Goal: Check status: Check status

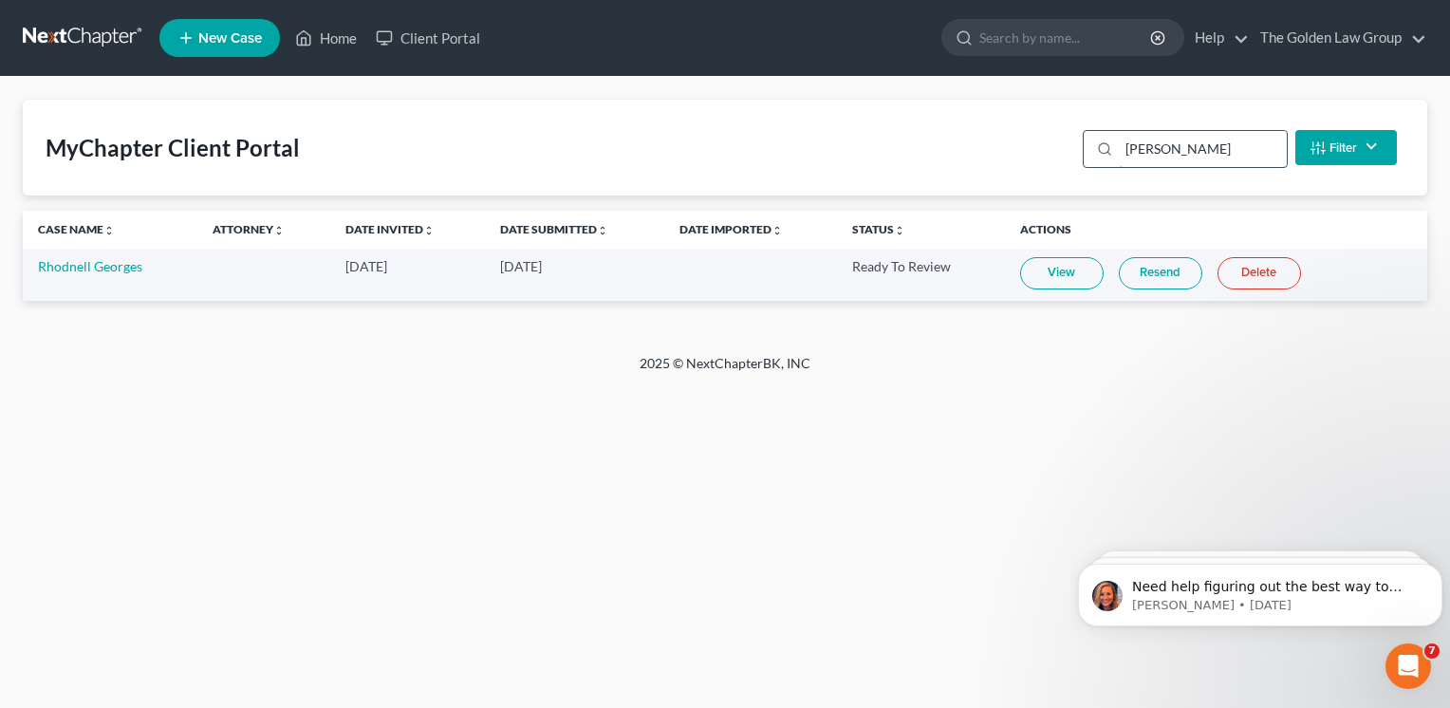
click at [1164, 148] on input "[PERSON_NAME]" at bounding box center [1203, 149] width 168 height 36
click at [1029, 279] on link "View" at bounding box center [1049, 273] width 84 height 32
click at [1143, 148] on input "[PERSON_NAME]" at bounding box center [1203, 149] width 168 height 36
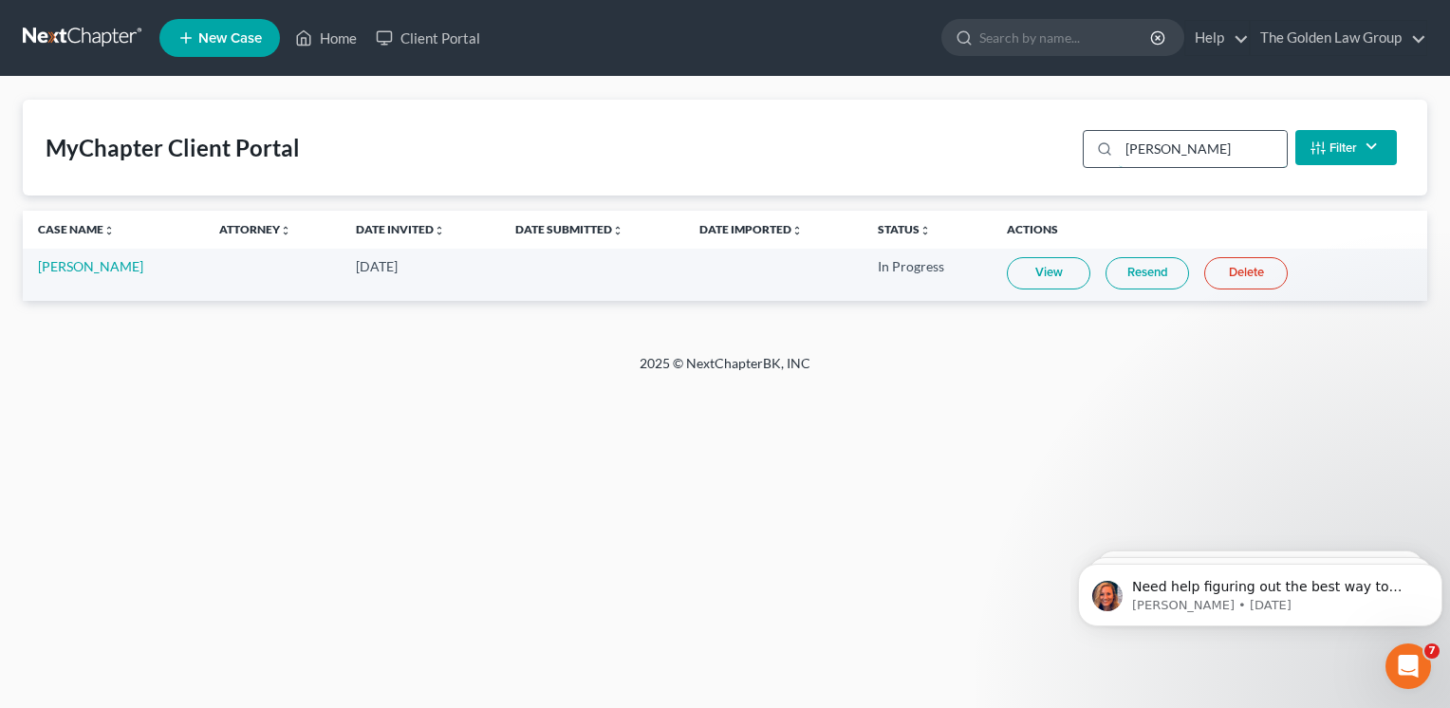
click at [1143, 148] on input "[PERSON_NAME]" at bounding box center [1203, 149] width 168 height 36
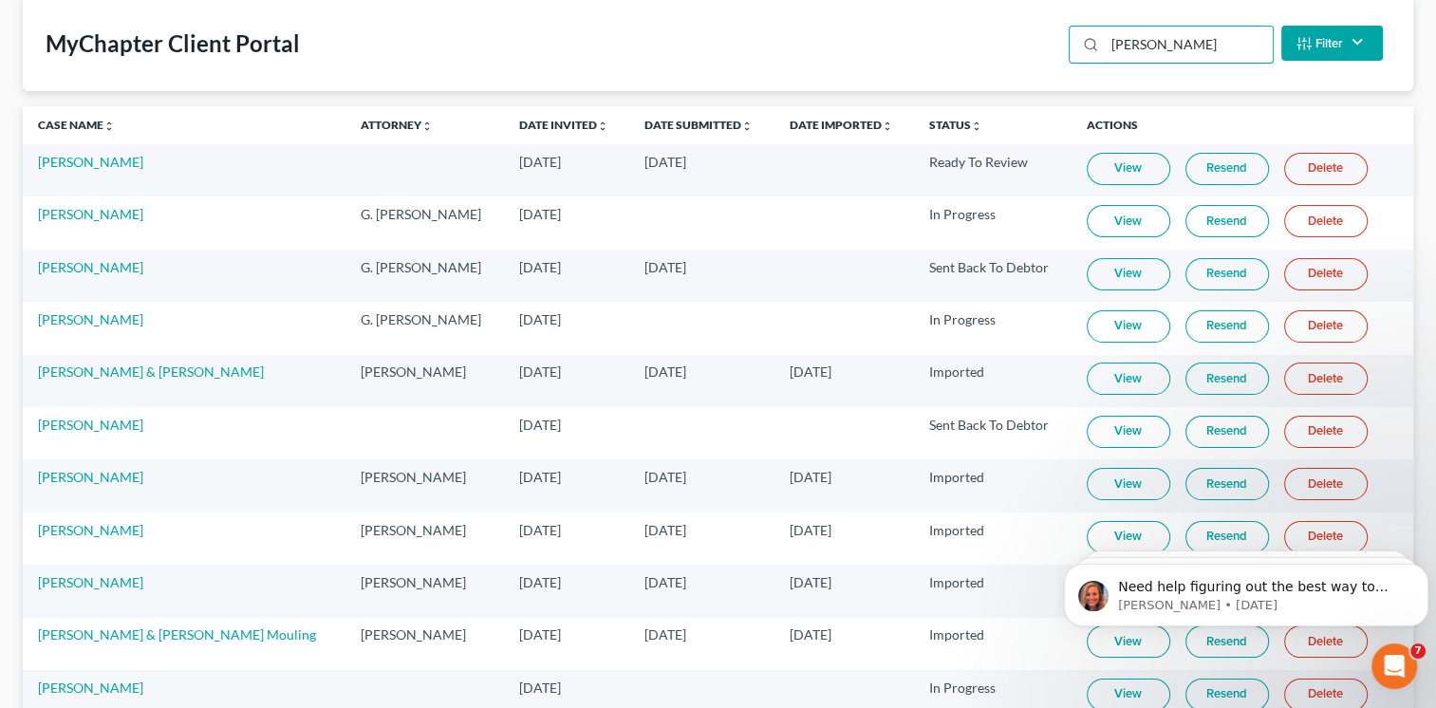
scroll to position [294, 0]
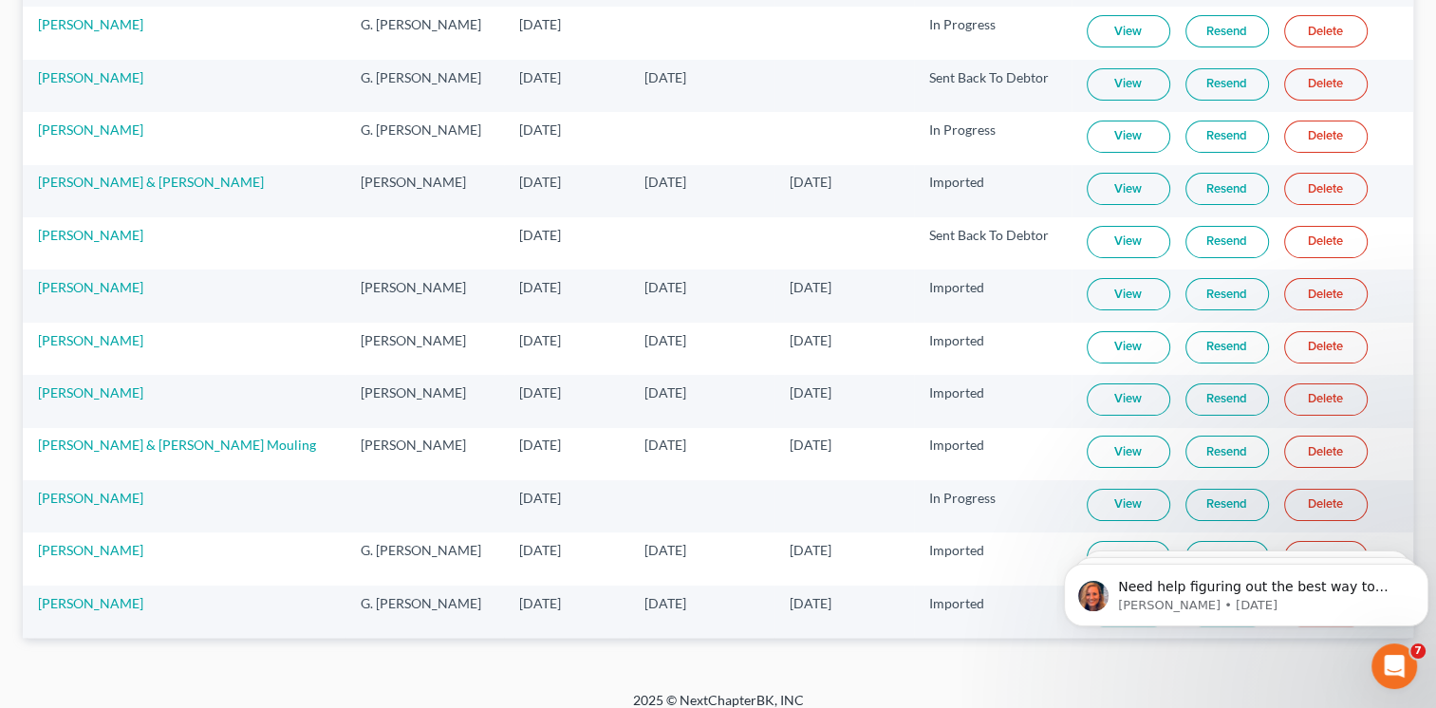
click at [1119, 504] on link "View" at bounding box center [1129, 505] width 84 height 32
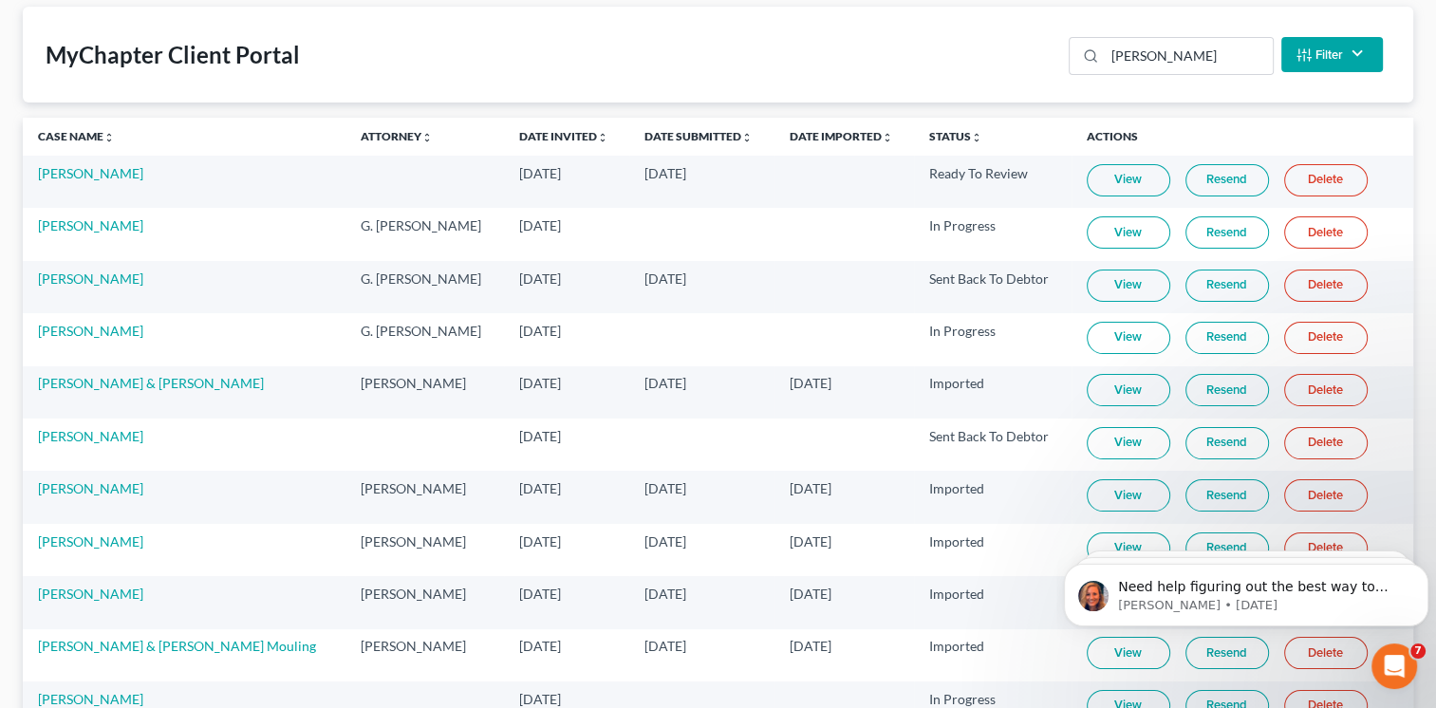
scroll to position [1, 0]
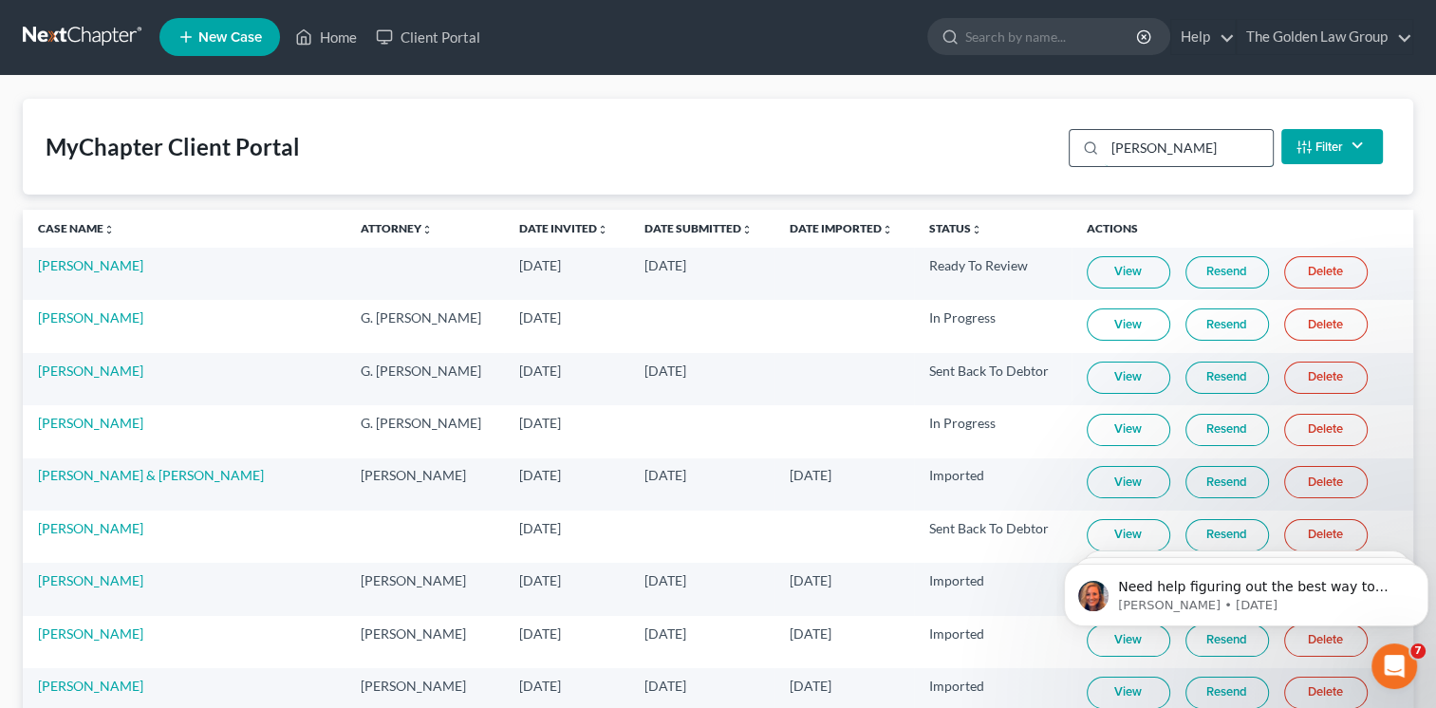
click at [1135, 138] on input "[PERSON_NAME]" at bounding box center [1189, 148] width 168 height 36
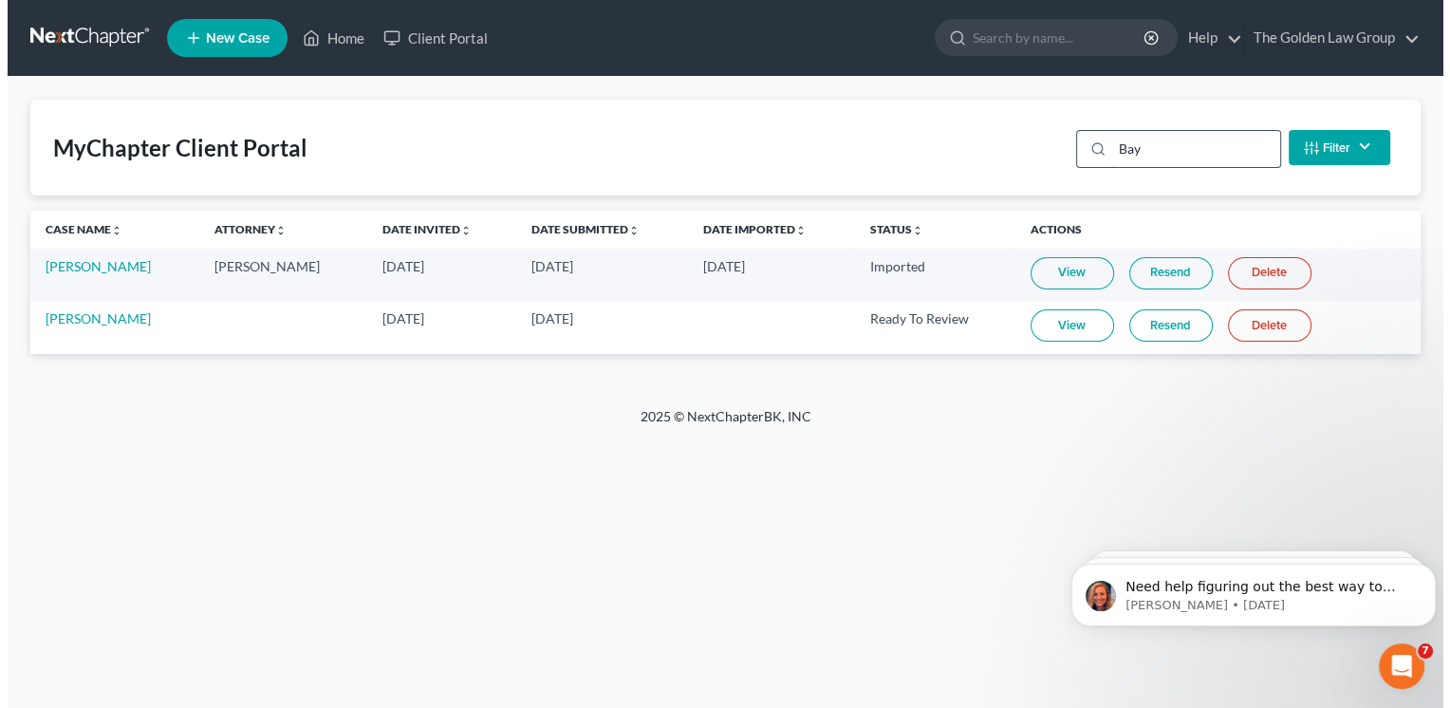
scroll to position [0, 0]
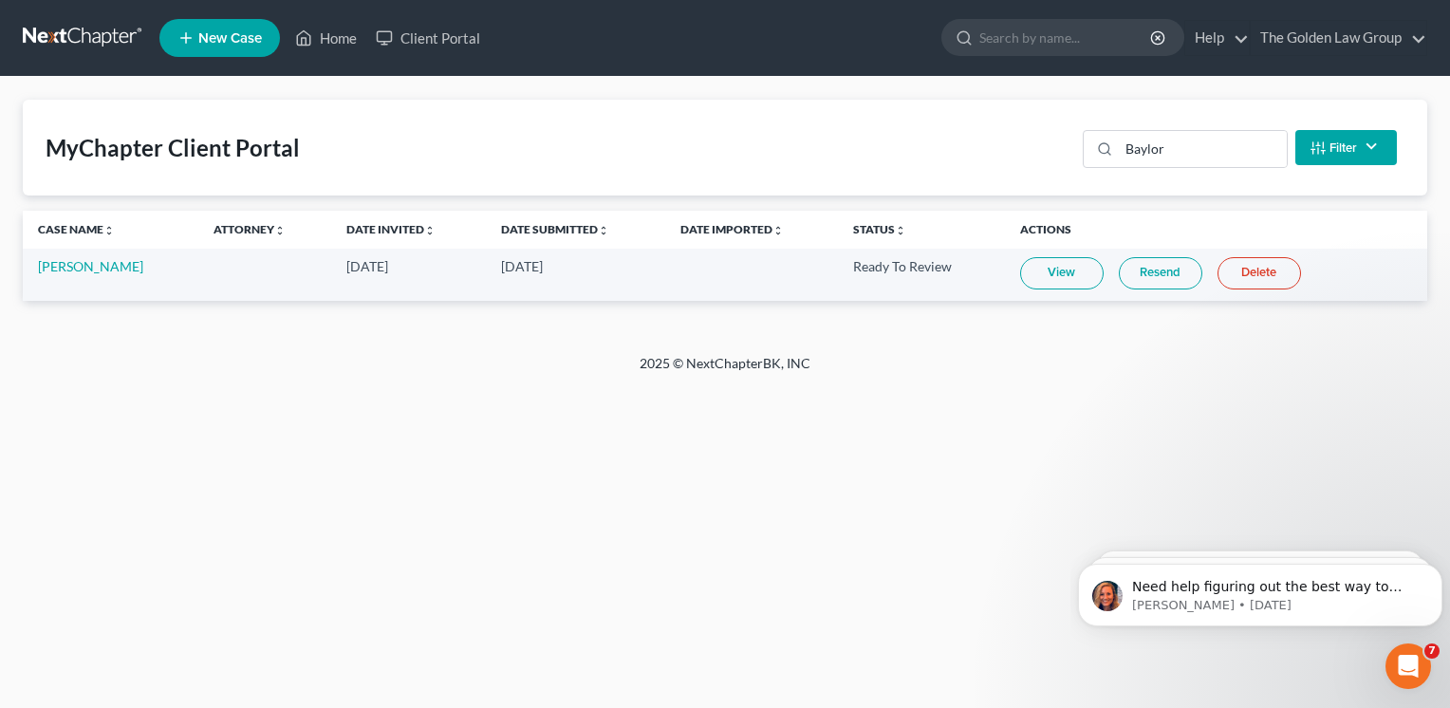
click at [1135, 277] on link "Resend" at bounding box center [1161, 273] width 84 height 32
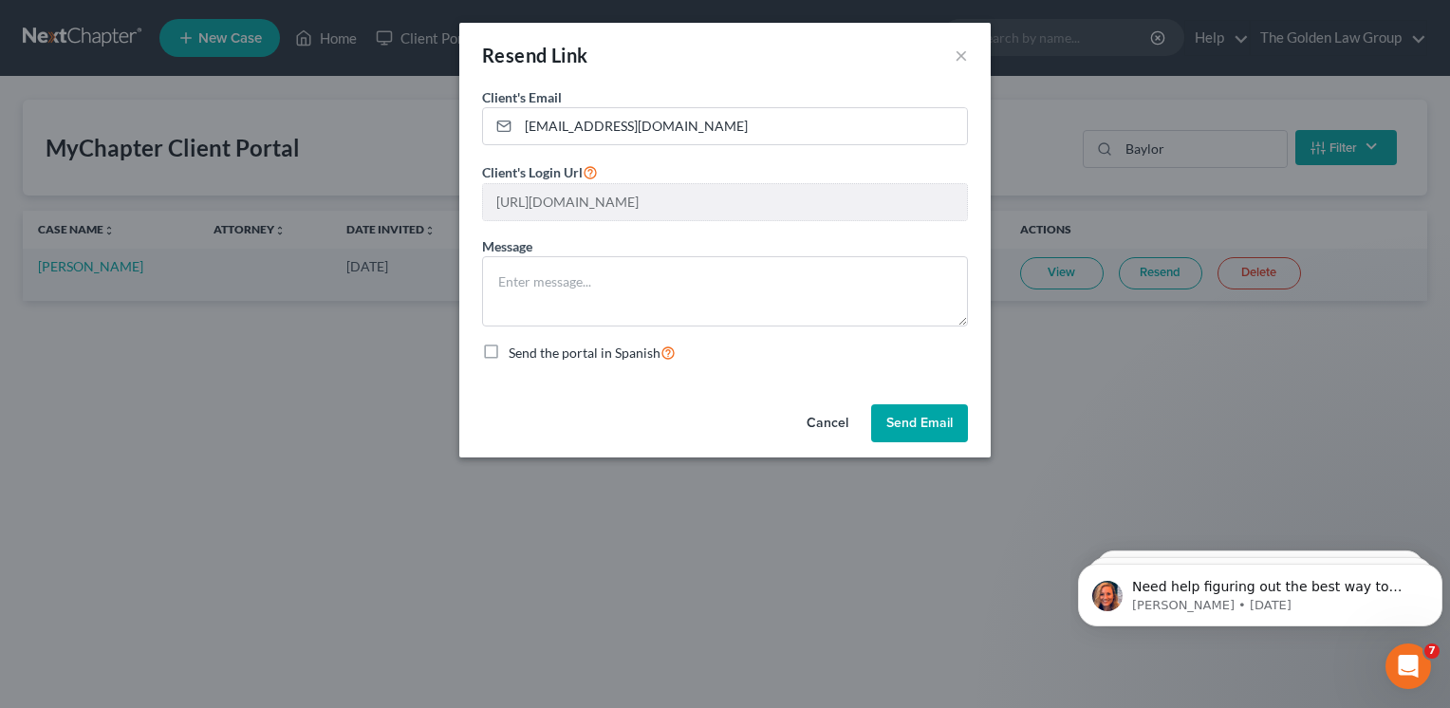
click at [904, 422] on button "Send Email" at bounding box center [919, 423] width 97 height 38
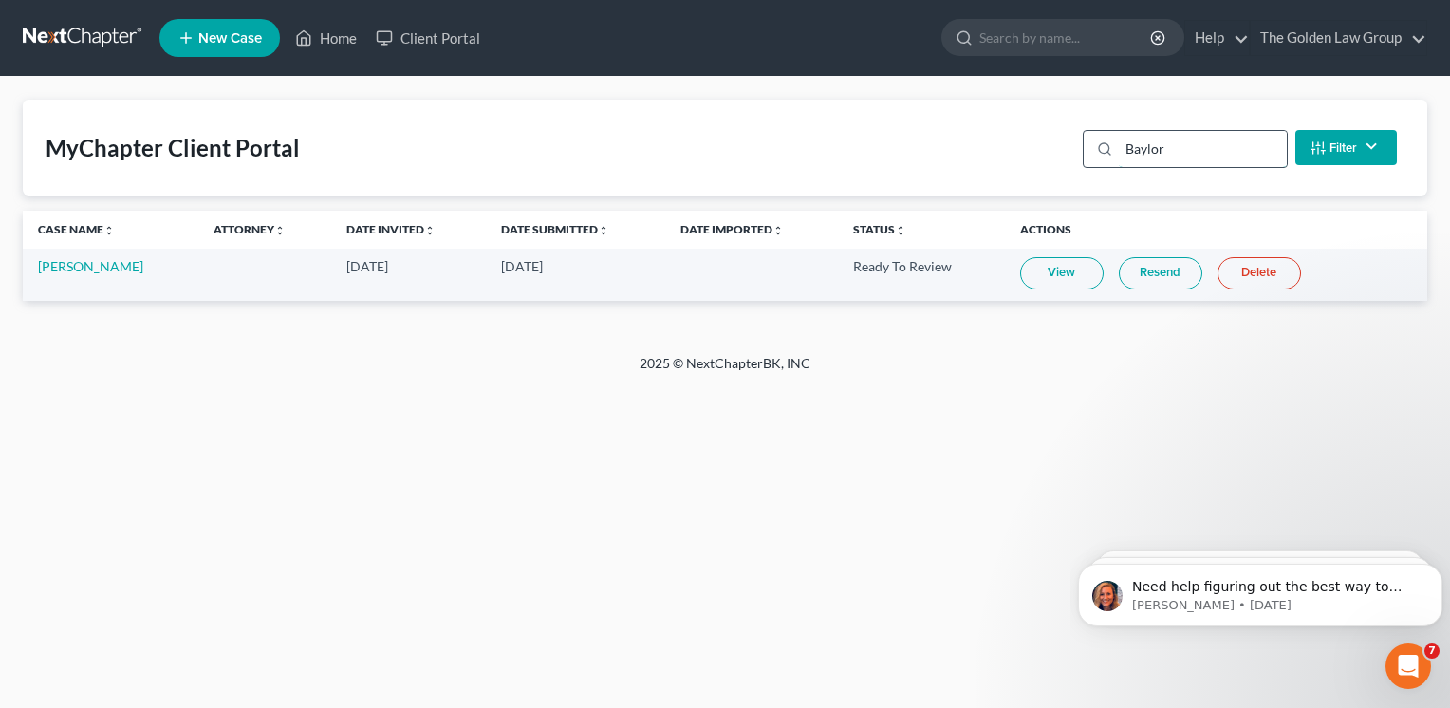
click at [1162, 142] on input "Baylor" at bounding box center [1203, 149] width 168 height 36
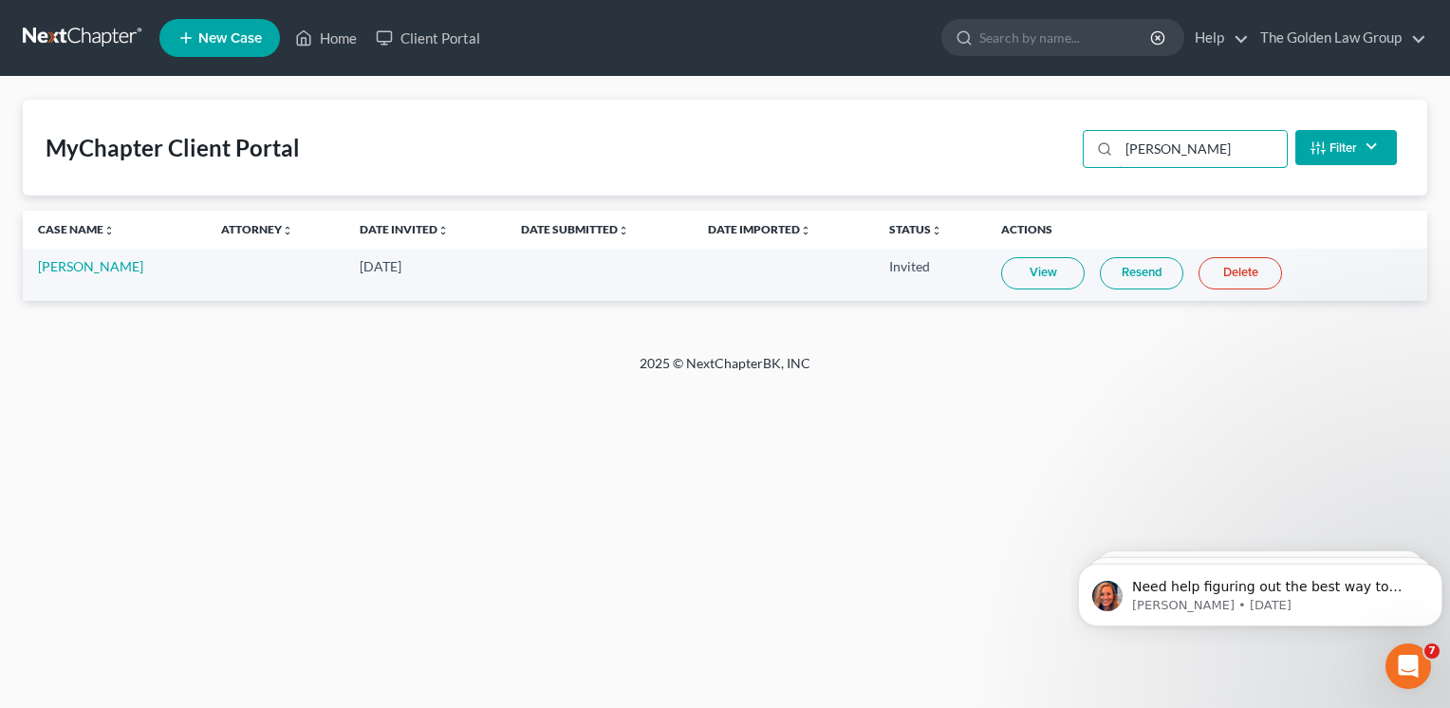
type input "[PERSON_NAME]"
click at [1044, 282] on link "View" at bounding box center [1043, 273] width 84 height 32
